Goal: Check status: Check status

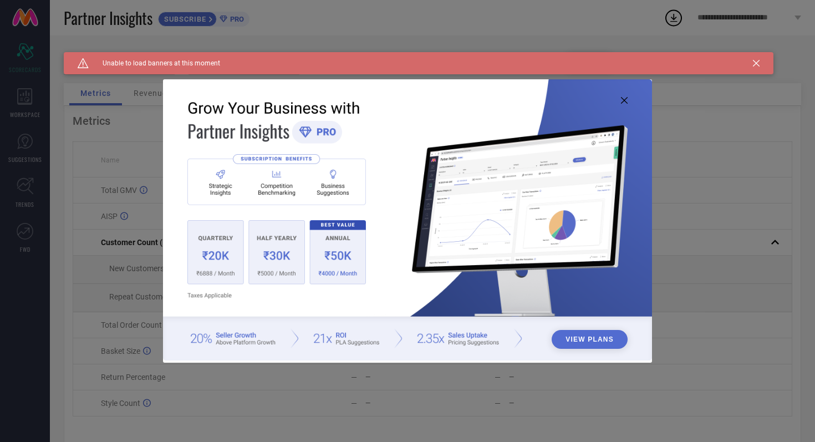
click at [624, 100] on icon at bounding box center [624, 100] width 7 height 7
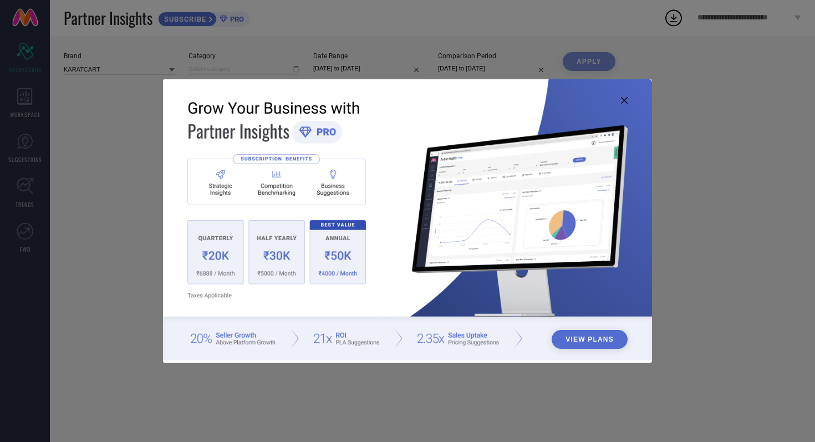
type input "All"
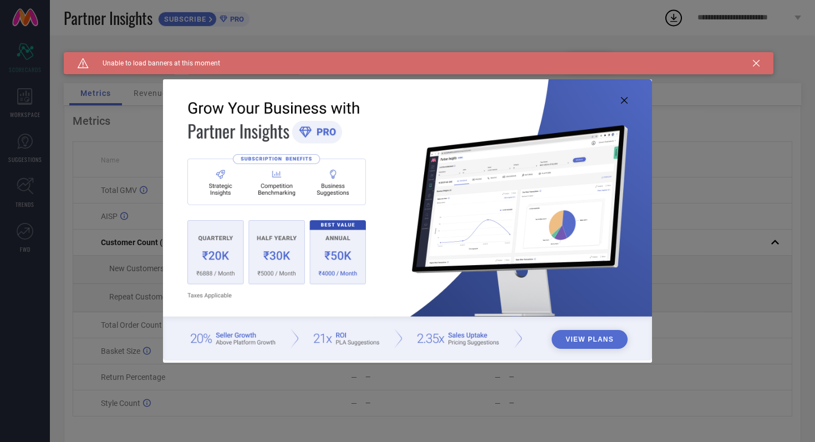
click at [621, 100] on icon at bounding box center [624, 100] width 7 height 7
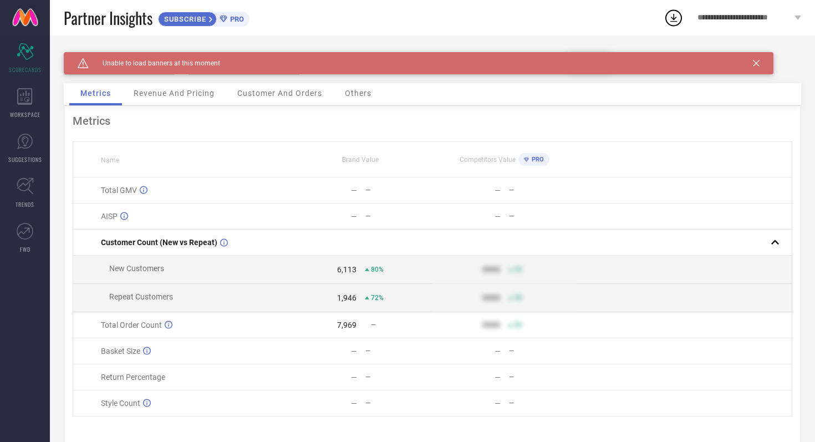
click at [758, 64] on icon at bounding box center [756, 63] width 7 height 7
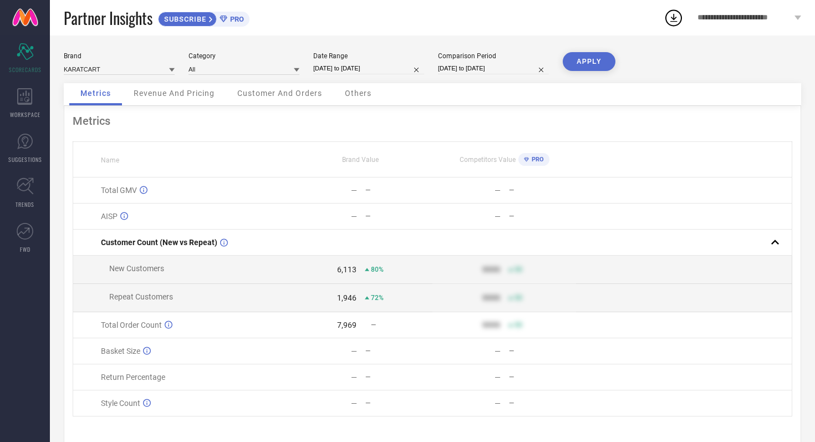
click at [394, 70] on input "[DATE] to [DATE]" at bounding box center [368, 69] width 111 height 12
select select "8"
select select "2025"
select select "9"
select select "2025"
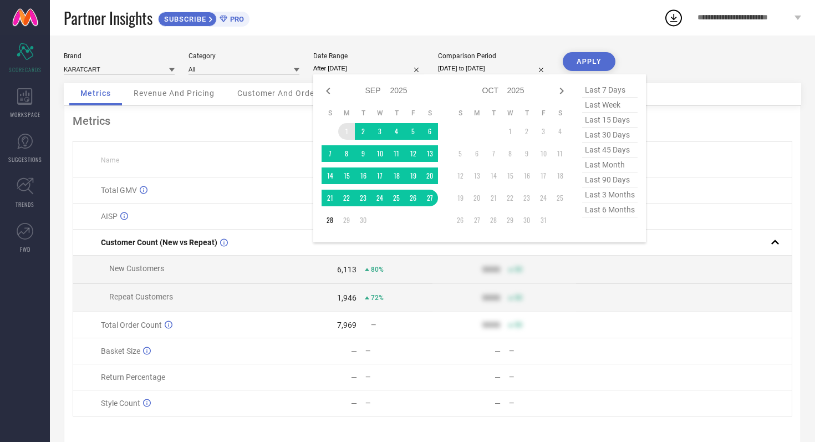
click at [346, 131] on td "1" at bounding box center [346, 131] width 17 height 17
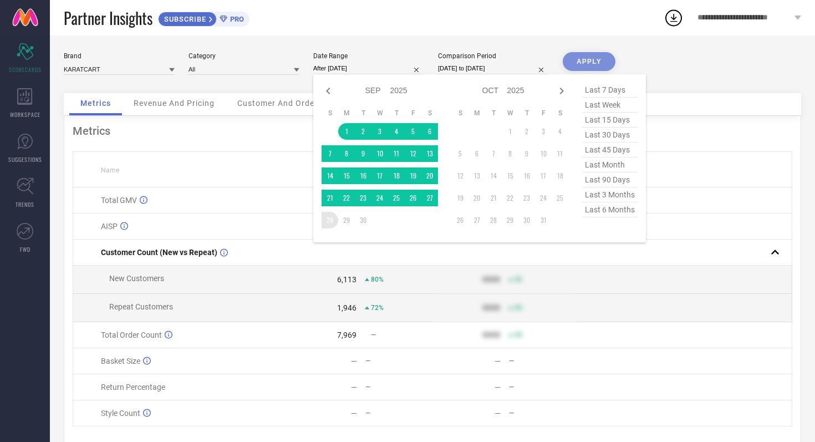
type input "[DATE] to [DATE]"
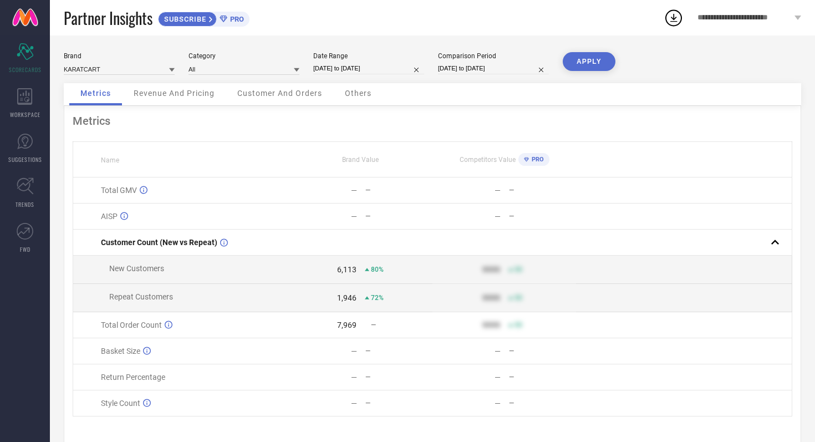
click at [528, 73] on input "[DATE] to [DATE]" at bounding box center [493, 69] width 111 height 12
select select "8"
select select "2024"
select select "9"
select select "2024"
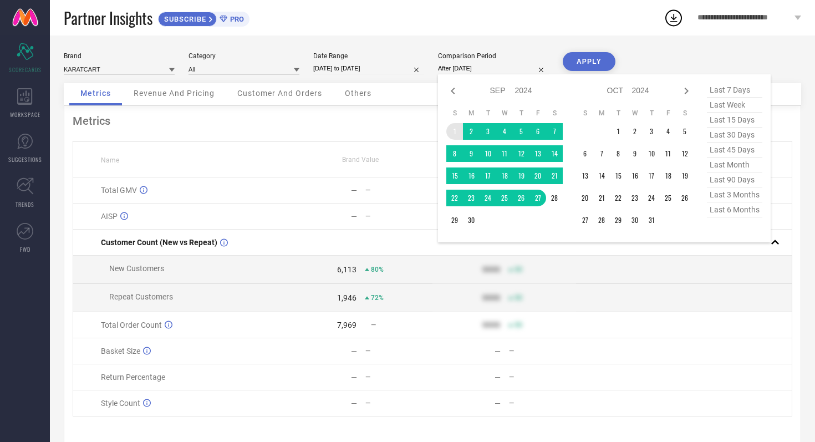
click at [452, 134] on td "1" at bounding box center [454, 131] width 17 height 17
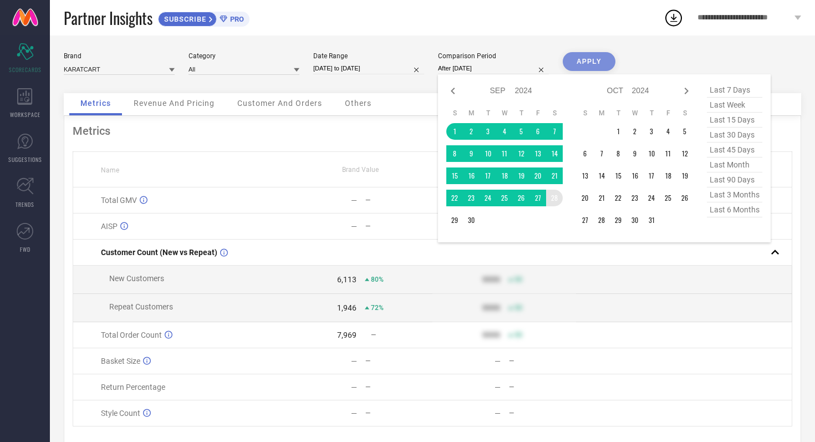
type input "[DATE] to [DATE]"
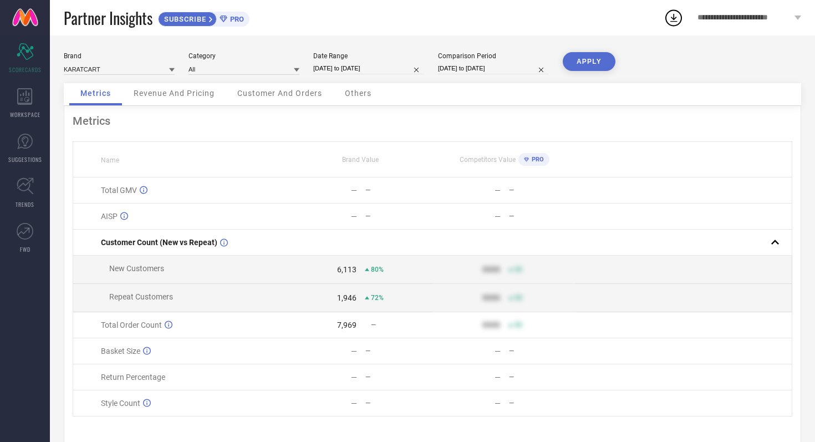
click at [593, 64] on button "APPLY" at bounding box center [589, 61] width 53 height 19
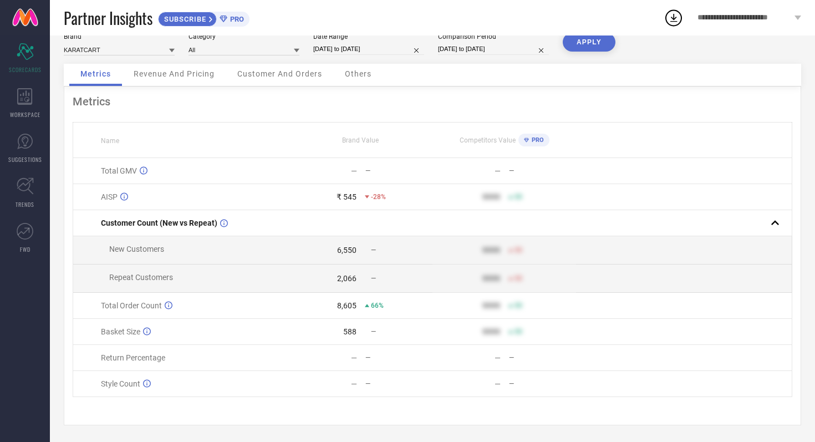
scroll to position [22, 0]
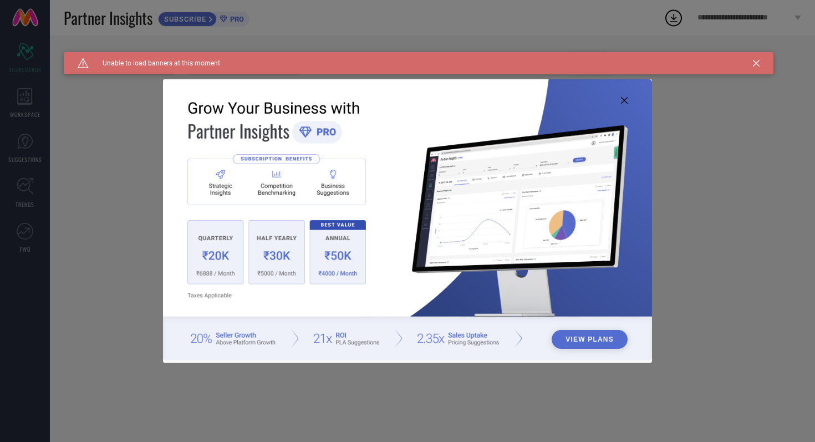
type input "All"
click at [626, 101] on icon at bounding box center [624, 100] width 7 height 7
